Goal: Check status: Check status

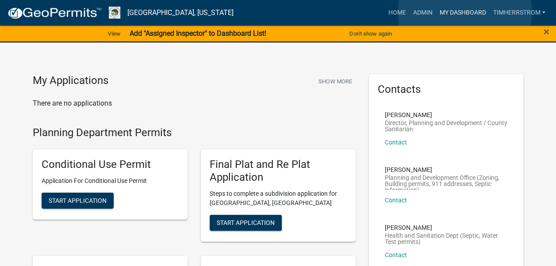
click at [465, 12] on link "My Dashboard" at bounding box center [463, 12] width 54 height 17
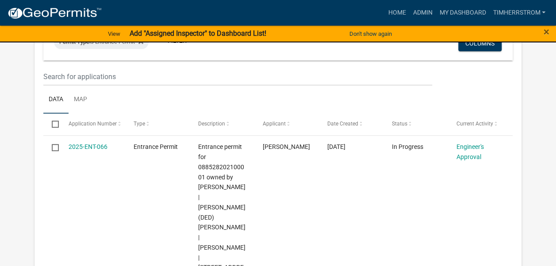
scroll to position [133, 0]
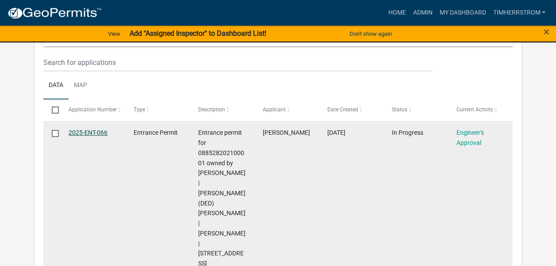
click at [92, 134] on link "2025-ENT-066" at bounding box center [88, 132] width 39 height 7
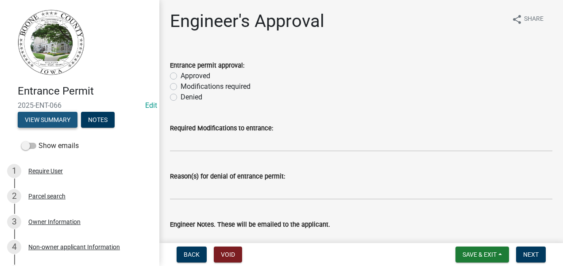
click at [47, 120] on button "View Summary" at bounding box center [48, 120] width 60 height 16
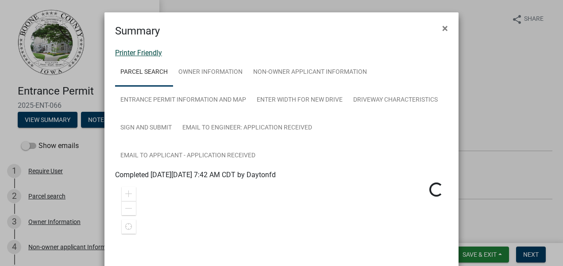
click at [150, 54] on link "Printer Friendly" at bounding box center [138, 53] width 47 height 8
